Goal: Information Seeking & Learning: Check status

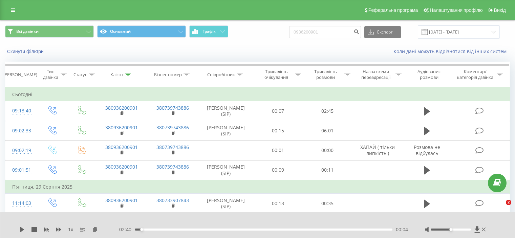
click at [313, 33] on input "0936200901" at bounding box center [325, 32] width 72 height 12
click at [343, 32] on input "09360932252423200901" at bounding box center [325, 32] width 72 height 12
type input "0932252423"
click at [358, 33] on button "submit" at bounding box center [356, 32] width 9 height 12
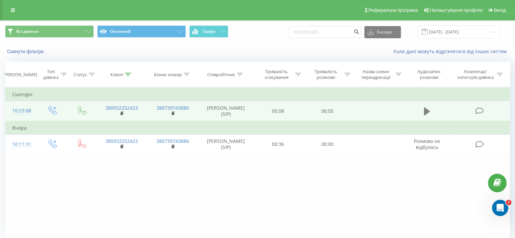
click at [425, 112] on icon at bounding box center [427, 111] width 6 height 8
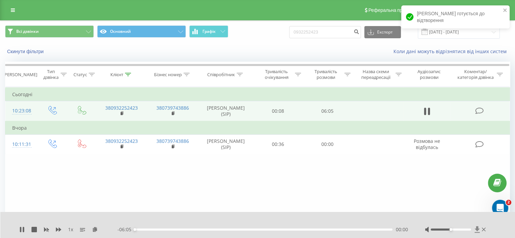
click at [474, 229] on icon at bounding box center [477, 229] width 6 height 7
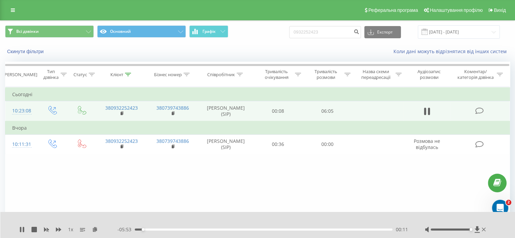
drag, startPoint x: 451, startPoint y: 230, endPoint x: 469, endPoint y: 230, distance: 17.3
click at [469, 230] on div "Accessibility label" at bounding box center [470, 229] width 3 height 3
click at [476, 231] on icon at bounding box center [477, 229] width 6 height 7
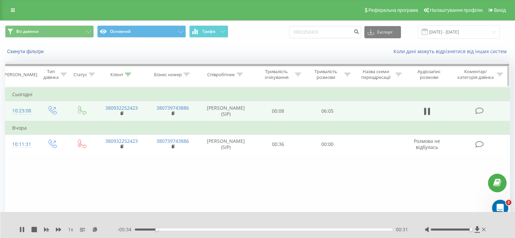
drag, startPoint x: 23, startPoint y: 229, endPoint x: 206, endPoint y: 64, distance: 246.7
click at [23, 229] on icon at bounding box center [23, 229] width 1 height 5
